Goal: Transaction & Acquisition: Purchase product/service

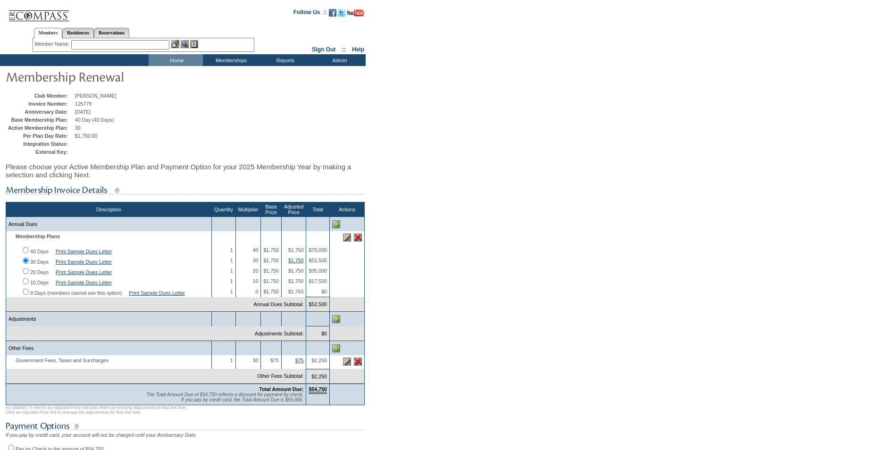
click at [25, 274] on input "20 Days" at bounding box center [26, 271] width 6 height 6
radio input "true"
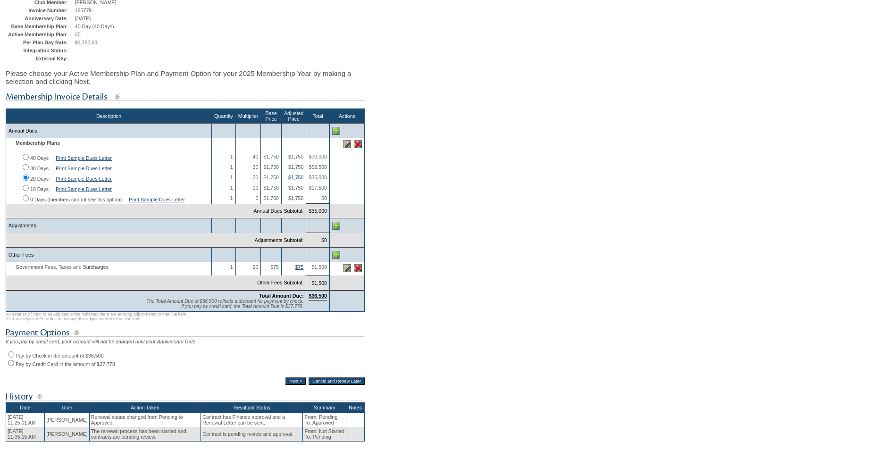
scroll to position [94, 0]
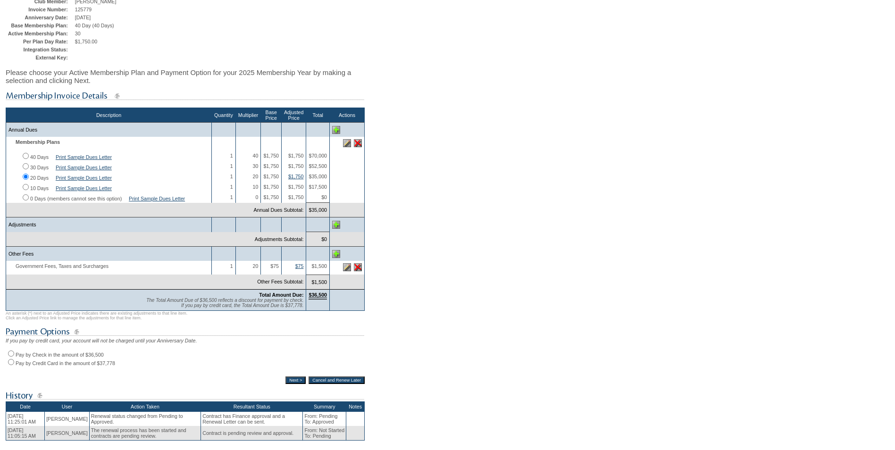
click at [26, 169] on input "30 Days" at bounding box center [26, 166] width 6 height 6
radio input "true"
click at [26, 180] on input "20 Days" at bounding box center [26, 177] width 6 height 6
radio input "true"
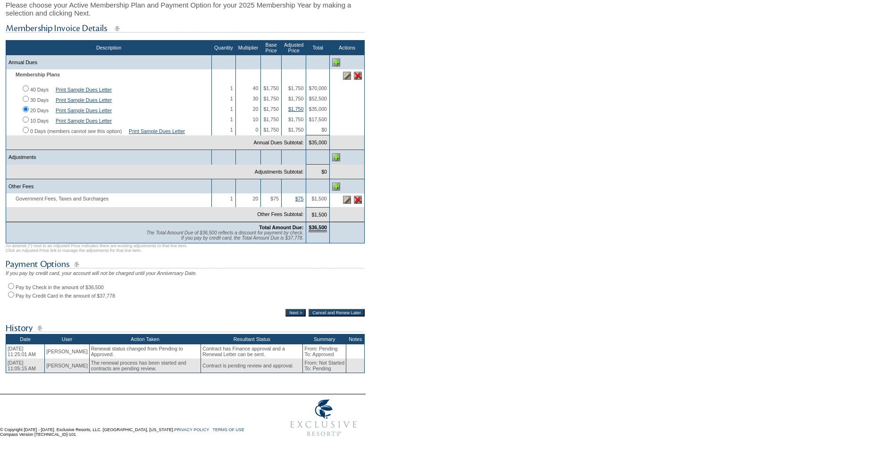
scroll to position [182, 0]
click at [12, 283] on input "Pay by Check in the amount of $36,500" at bounding box center [11, 286] width 6 height 6
radio input "true"
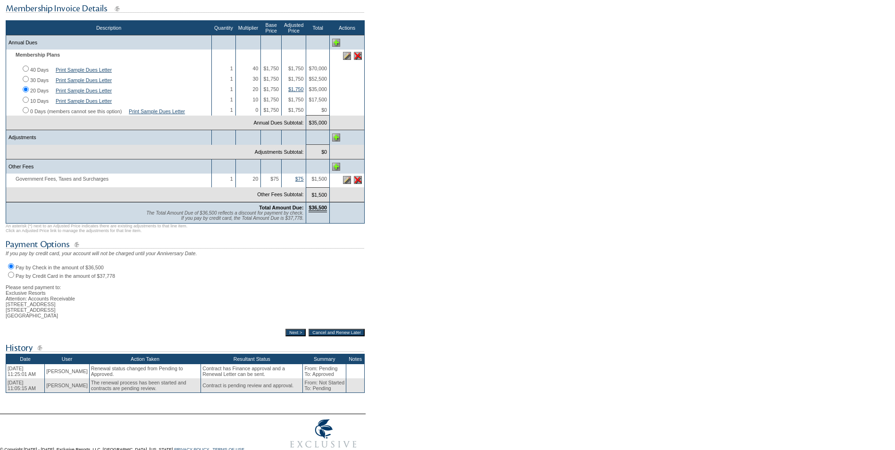
click at [285, 336] on input "Next >" at bounding box center [295, 333] width 20 height 8
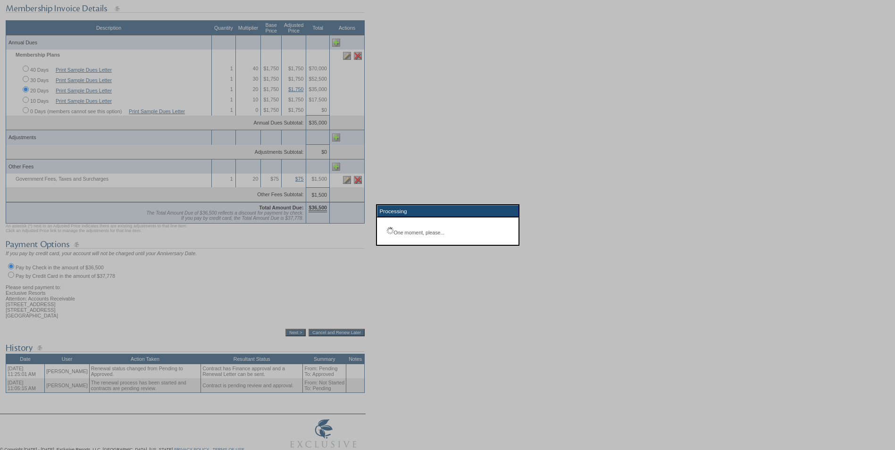
scroll to position [33, 0]
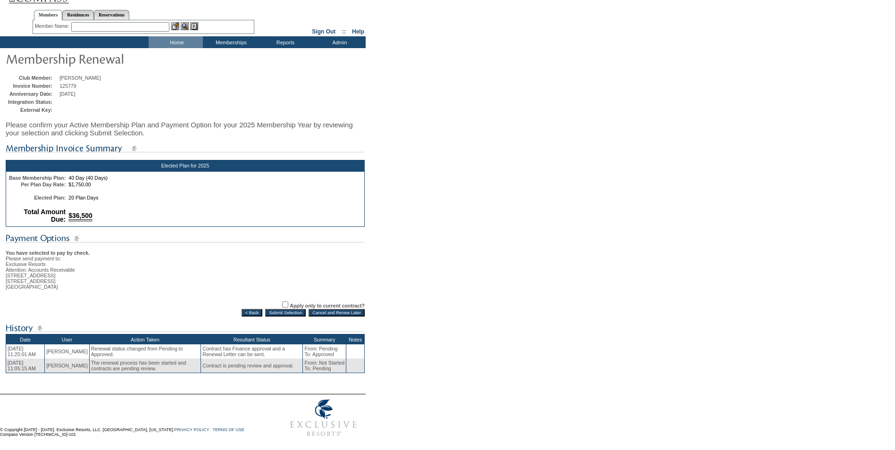
click at [331, 310] on input "Cancel and Renew Later" at bounding box center [336, 313] width 56 height 8
